Goal: Transaction & Acquisition: Purchase product/service

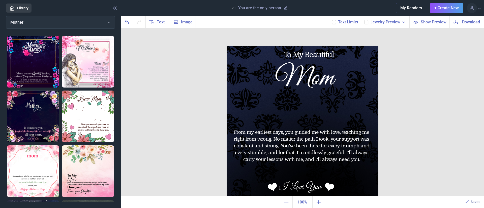
click at [371, 21] on div "Jewelry Preview" at bounding box center [385, 22] width 48 height 12
click at [367, 21] on icon at bounding box center [366, 22] width 3 height 3
click at [364, 20] on input "checkbox" at bounding box center [364, 20] width 0 height 0
checkbox input "true"
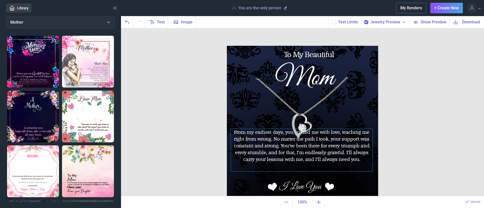
drag, startPoint x: 356, startPoint y: 128, endPoint x: 355, endPoint y: 140, distance: 11.6
click at [355, 140] on div "To My Beautiful Mom From my earliest days, you guided me with love, teaching me…" at bounding box center [302, 121] width 151 height 151
drag, startPoint x: 238, startPoint y: 127, endPoint x: 240, endPoint y: 157, distance: 29.8
click at [240, 157] on div "To My Beautiful Mom From my earliest days, you guided me with love, teaching me…" at bounding box center [302, 121] width 151 height 151
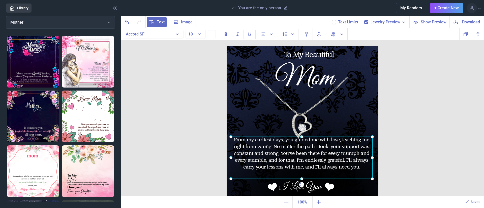
drag, startPoint x: 249, startPoint y: 144, endPoint x: 249, endPoint y: 152, distance: 7.8
click at [227, 46] on div "From my earliest days, you guided me with love, teaching me right from wrong. N…" at bounding box center [227, 46] width 0 height 0
click at [313, 142] on div at bounding box center [302, 158] width 142 height 42
click at [313, 142] on div "From my earliest days, you guided me with love, teaching me right from wrong. N…" at bounding box center [302, 158] width 142 height 42
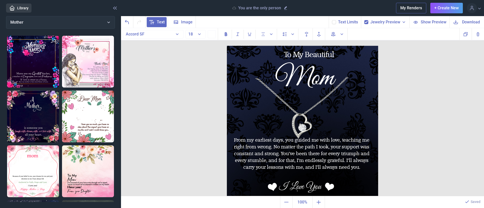
click at [313, 142] on div "From my earliest days, you guided me with love, teaching me right from wrong. N…" at bounding box center [302, 158] width 142 height 42
click at [319, 141] on div "From my earliest days, you guided me with love, teaching me right from wrong. N…" at bounding box center [302, 158] width 142 height 42
click at [240, 136] on img at bounding box center [302, 121] width 151 height 151
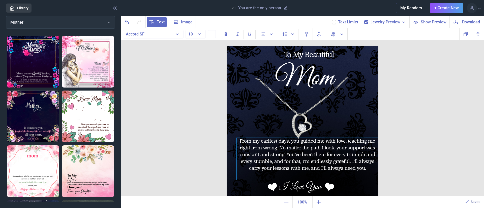
drag, startPoint x: 236, startPoint y: 139, endPoint x: 242, endPoint y: 140, distance: 5.8
click at [242, 140] on div "From my earliest days, you guided me with love, teaching me right from wrong. N…" at bounding box center [308, 159] width 142 height 42
click at [392, 101] on div "To My Beautiful Mom From my earliest days, you guided me with love, teaching me…" at bounding box center [302, 112] width 363 height 169
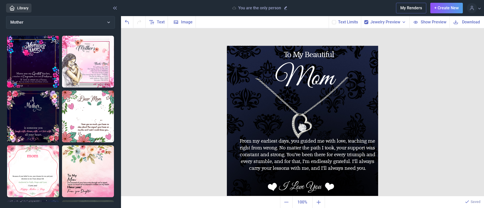
click at [454, 23] on use at bounding box center [456, 22] width 4 height 4
